Goal: Information Seeking & Learning: Compare options

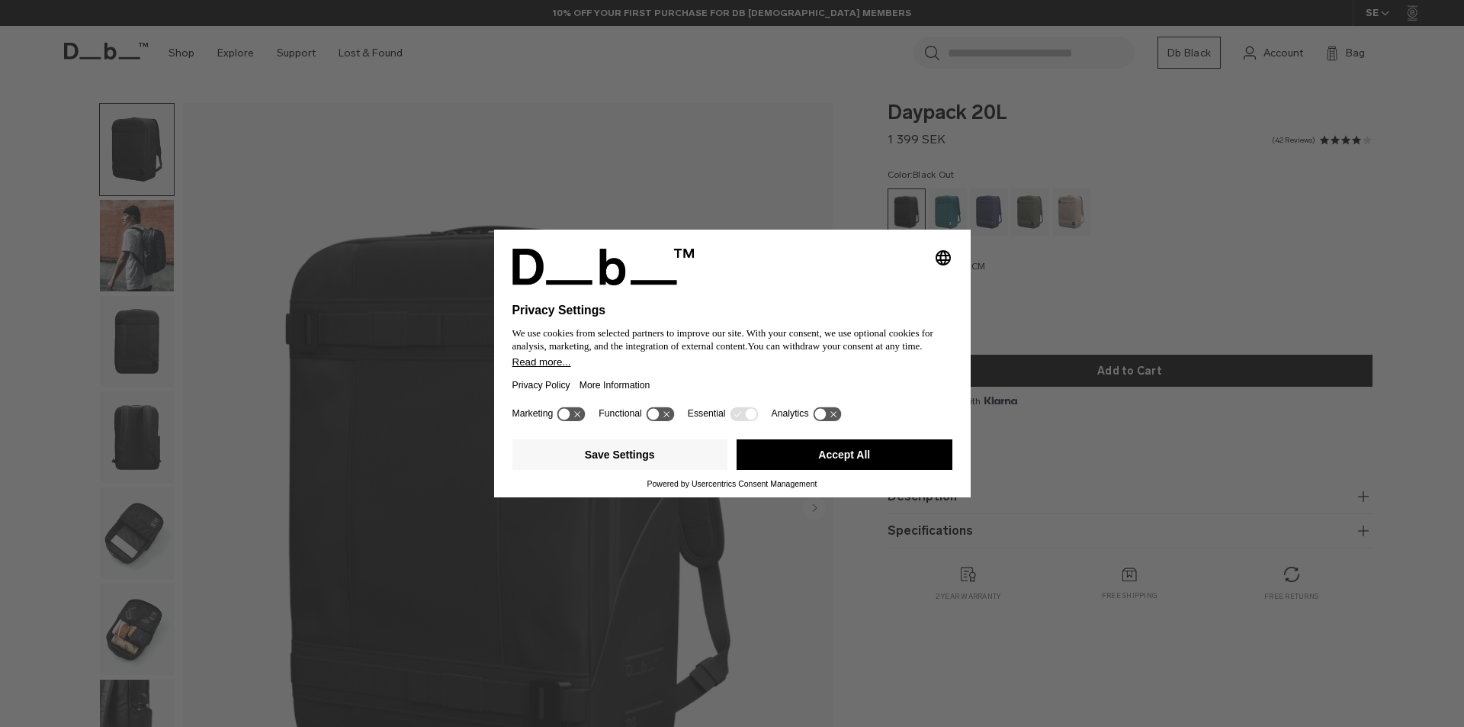
click at [832, 471] on div "Save Settings Accept All" at bounding box center [733, 456] width 440 height 46
click at [843, 459] on button "Accept All" at bounding box center [845, 454] width 216 height 31
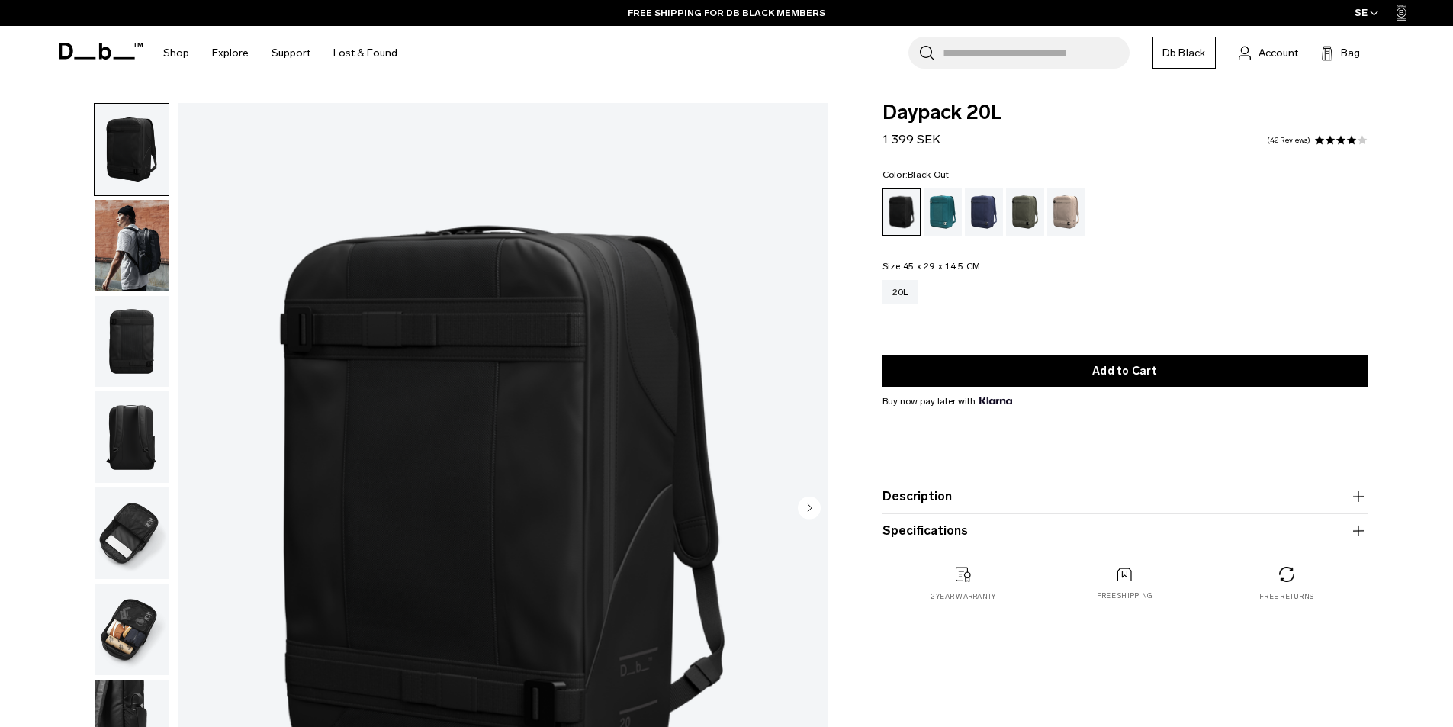
click at [143, 227] on img "button" at bounding box center [132, 246] width 74 height 92
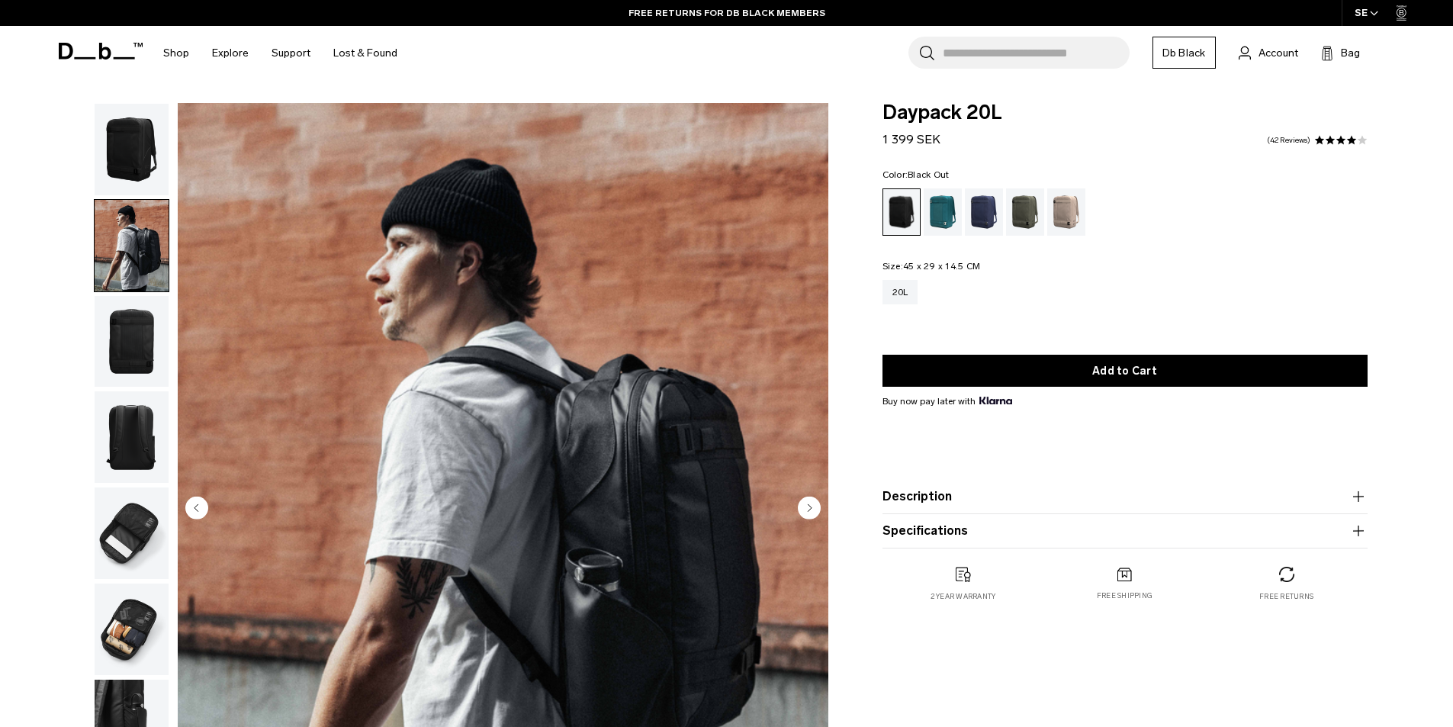
click at [135, 149] on img "button" at bounding box center [132, 150] width 74 height 92
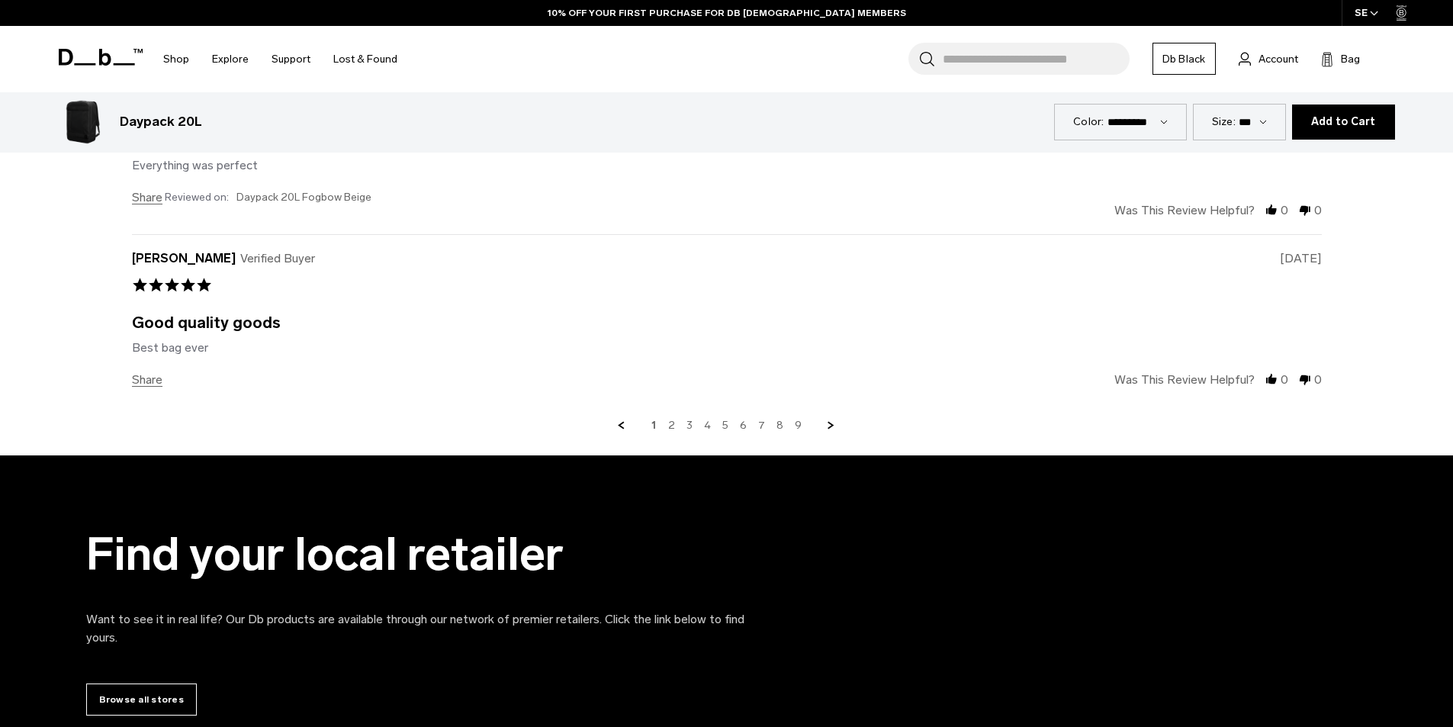
scroll to position [6342, 0]
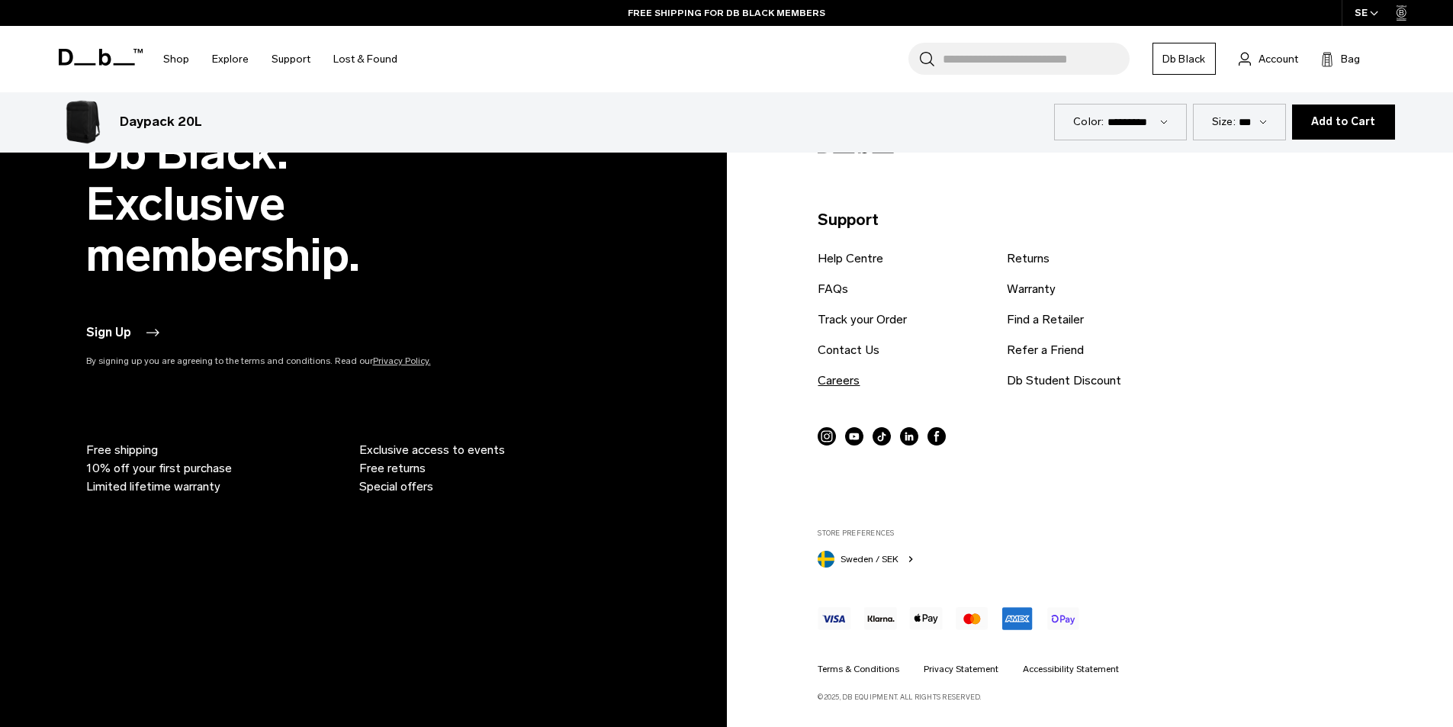
click at [844, 381] on link "Careers" at bounding box center [839, 380] width 42 height 18
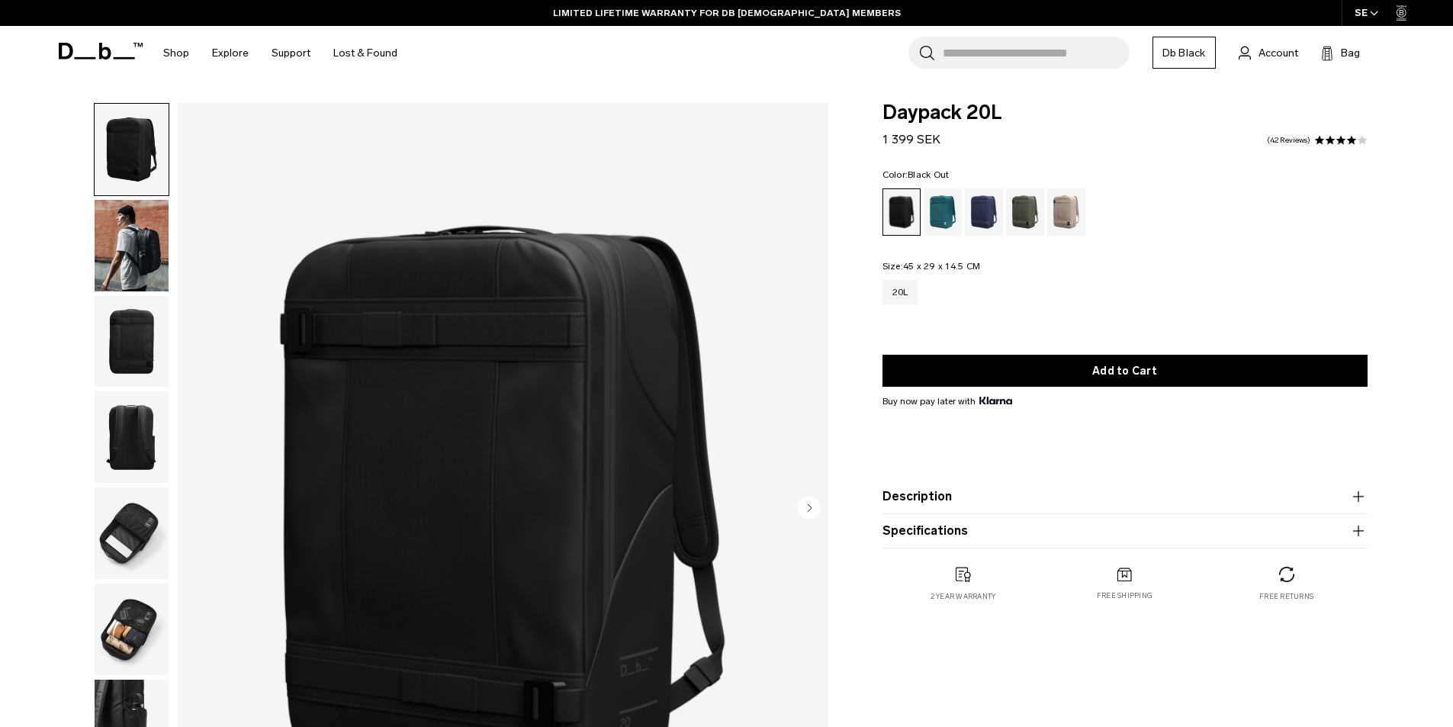
click at [911, 493] on button "Description" at bounding box center [1124, 496] width 485 height 18
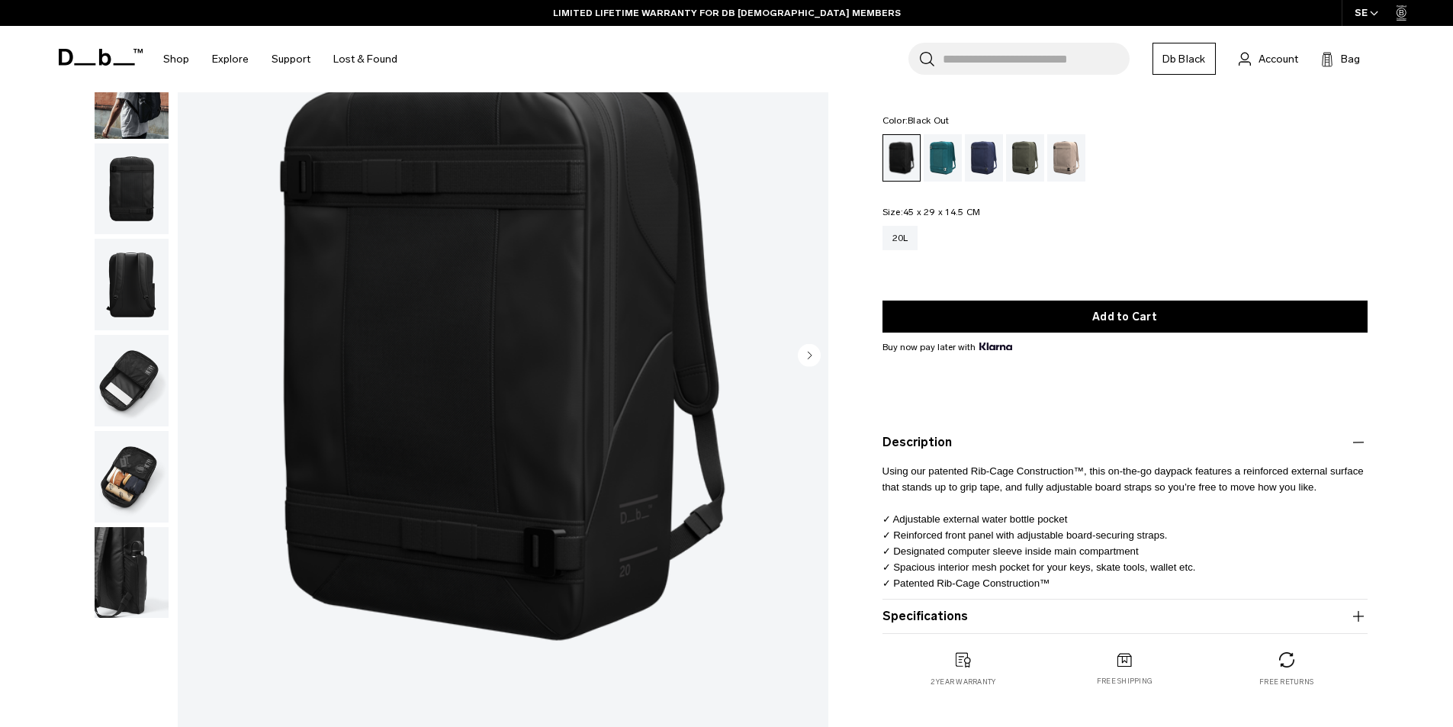
scroll to position [229, 0]
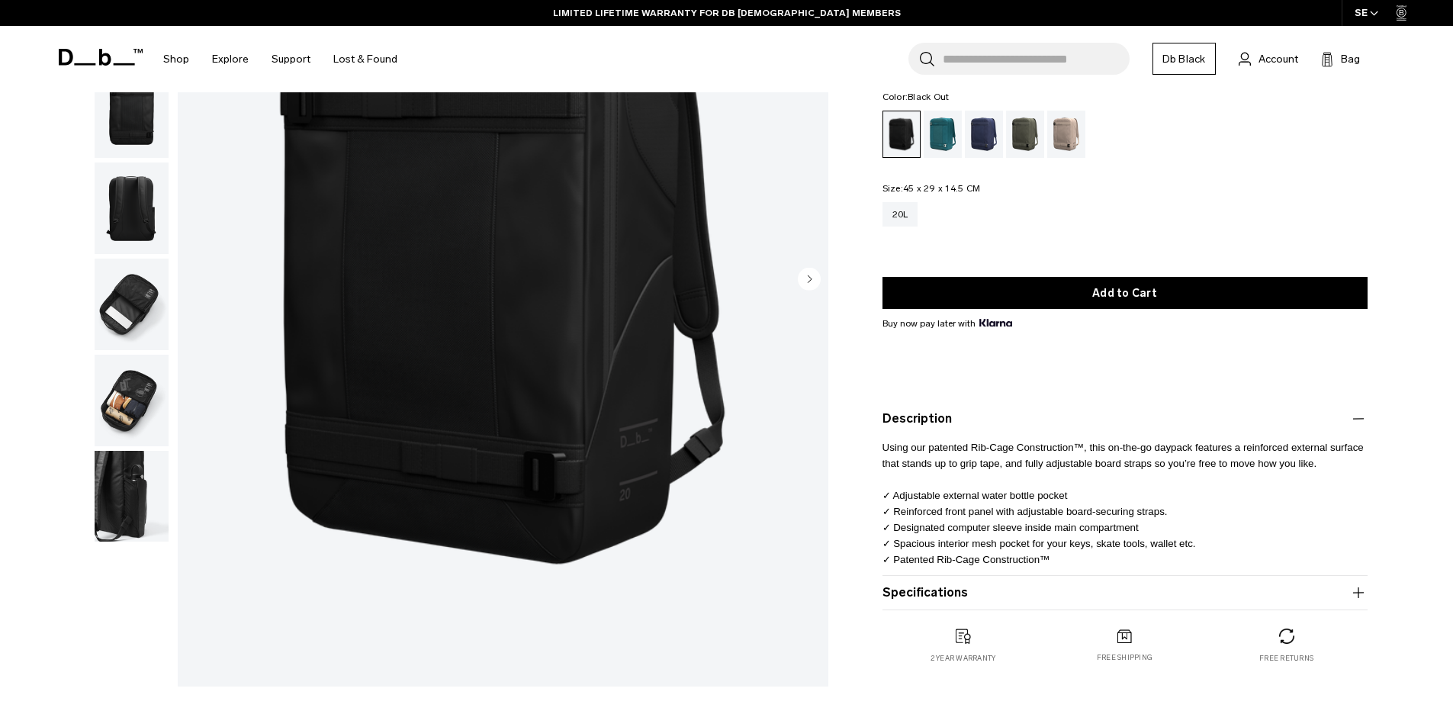
click at [926, 589] on button "Specifications" at bounding box center [1124, 592] width 485 height 18
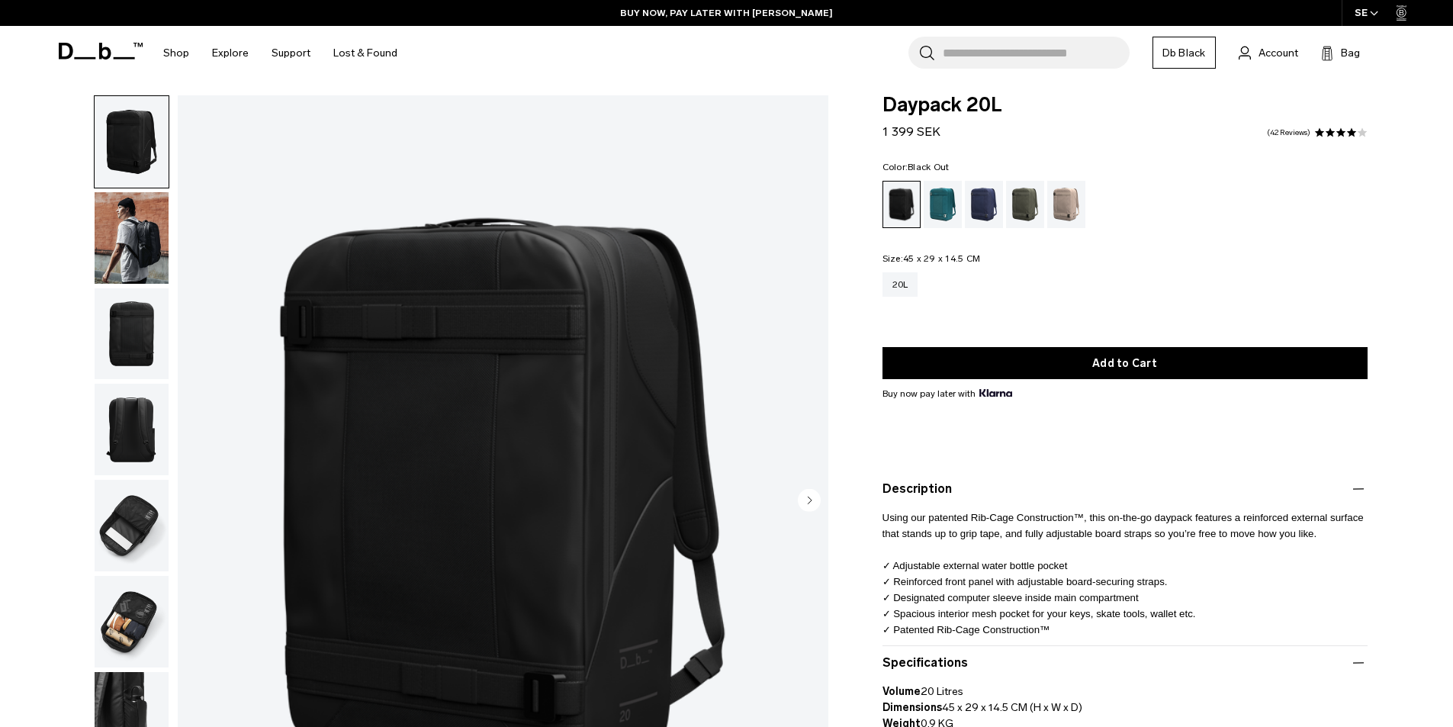
scroll to position [0, 0]
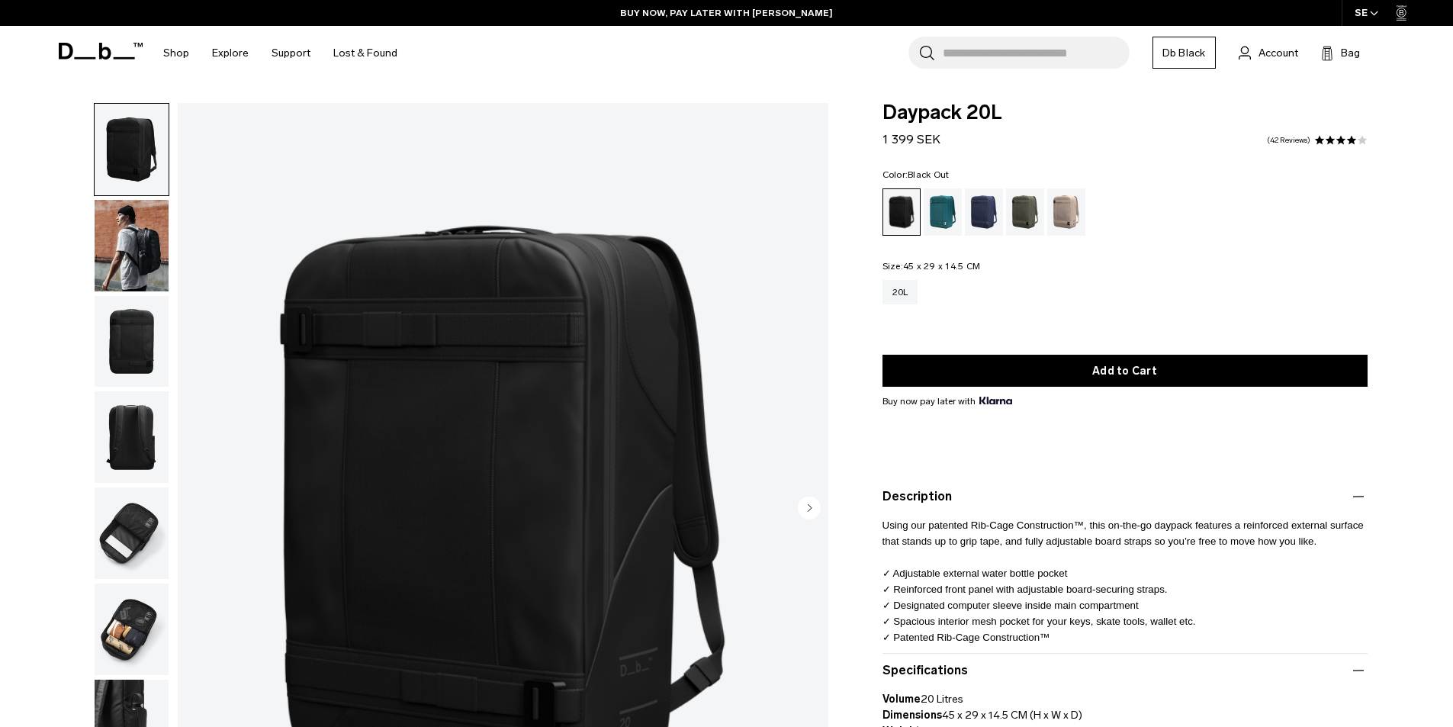
click at [141, 255] on img "button" at bounding box center [132, 246] width 74 height 92
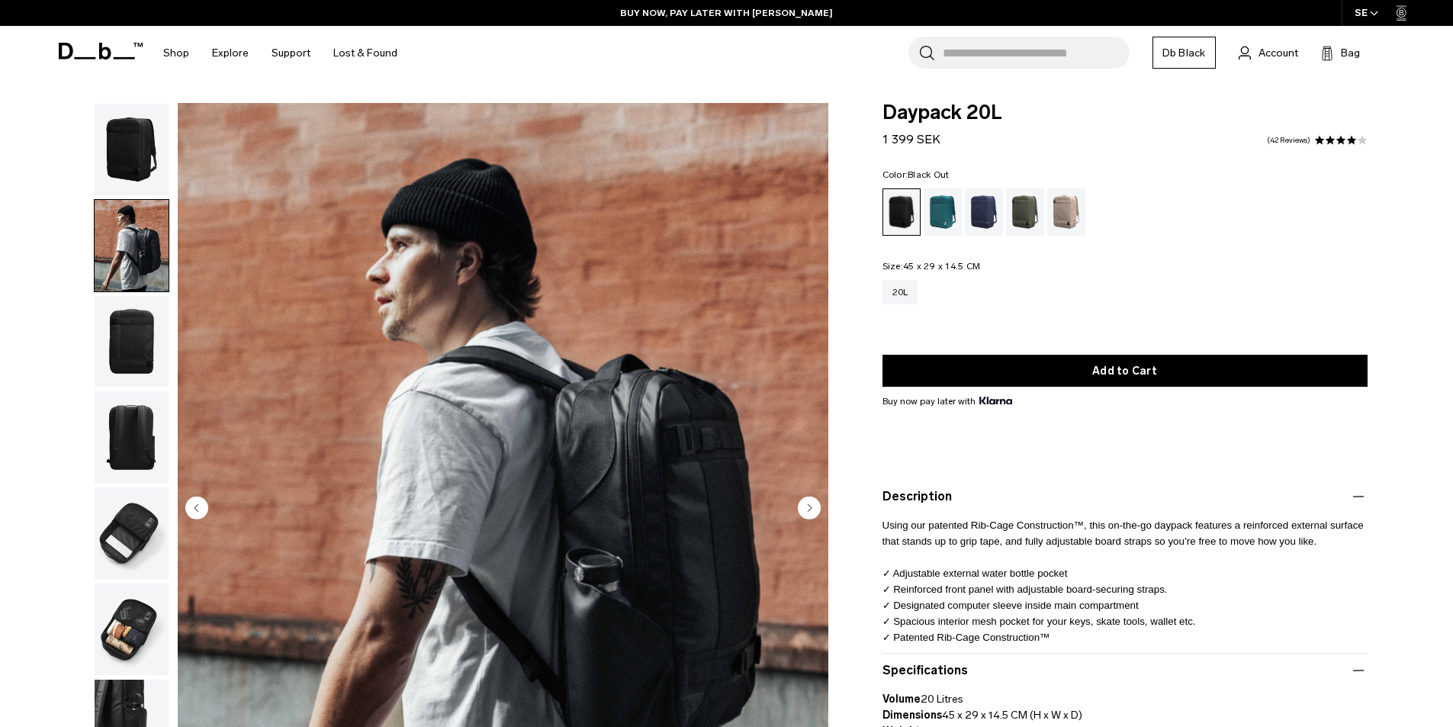
click at [905, 207] on div "Black Out" at bounding box center [901, 212] width 37 height 46
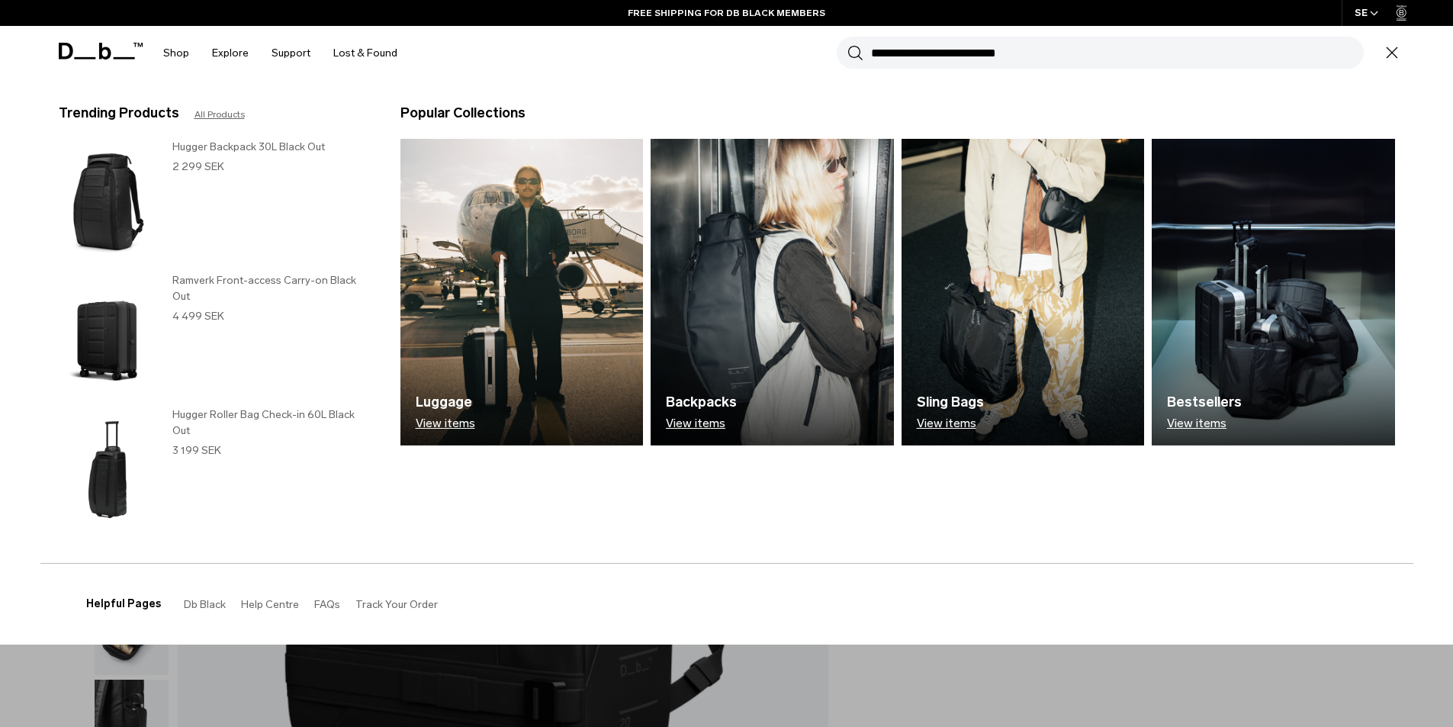
click at [85, 213] on img at bounding box center [108, 202] width 98 height 126
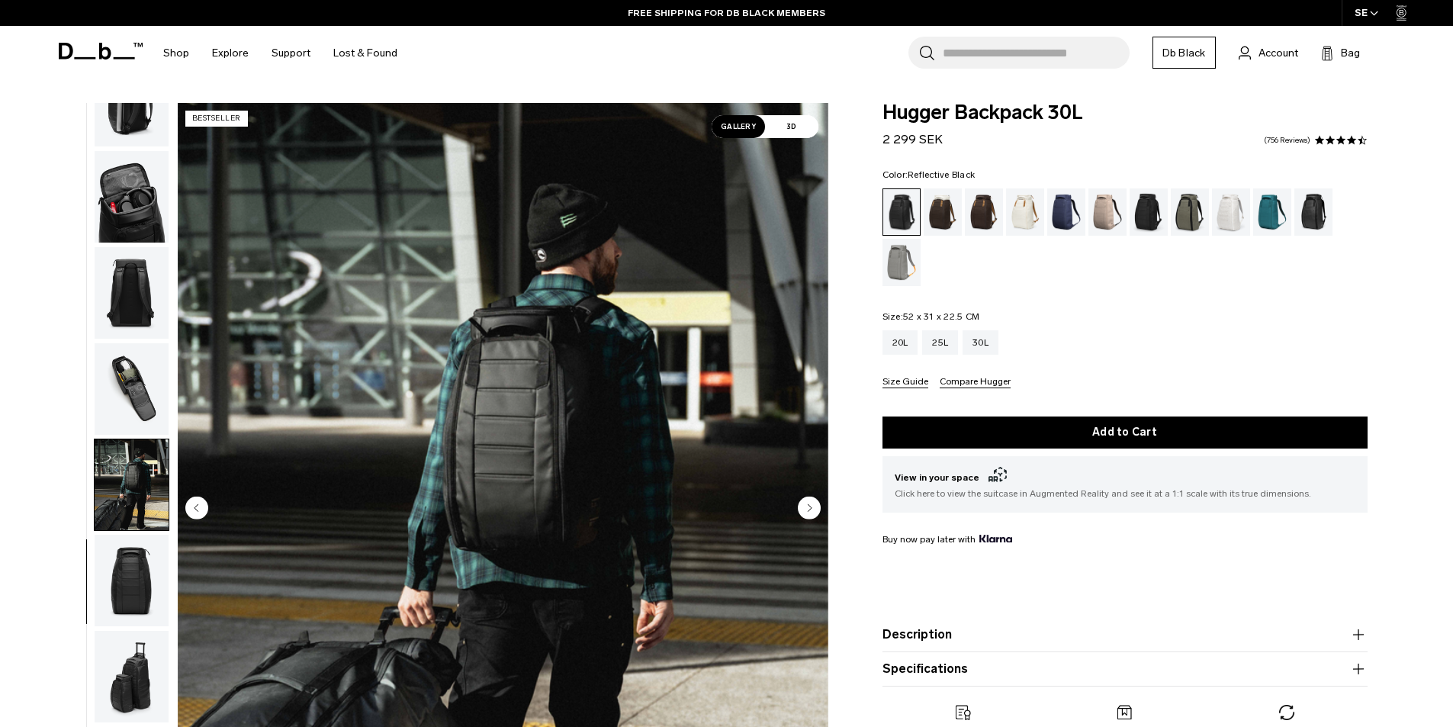
click at [1314, 208] on div "Reflective Black" at bounding box center [1313, 211] width 39 height 47
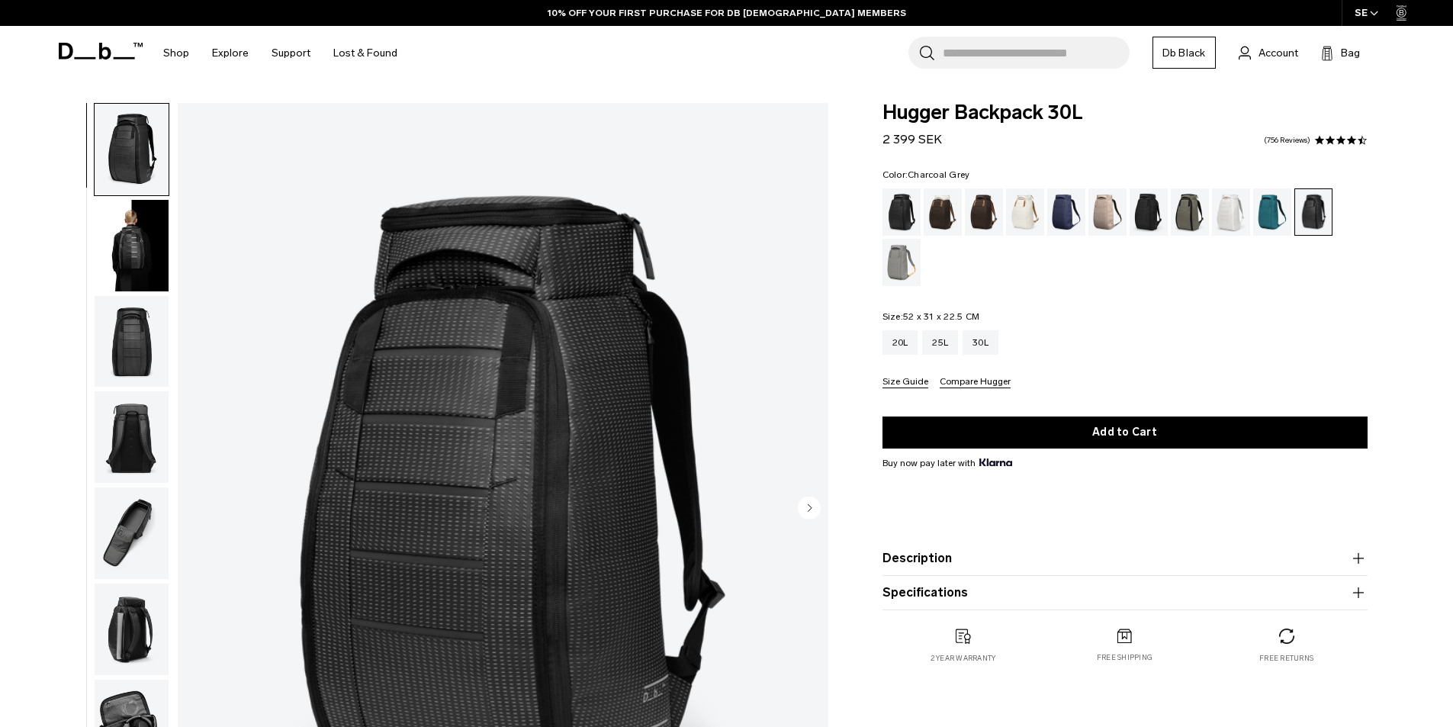
click at [1150, 208] on div "Charcoal Grey" at bounding box center [1149, 211] width 39 height 47
